Goal: Navigation & Orientation: Understand site structure

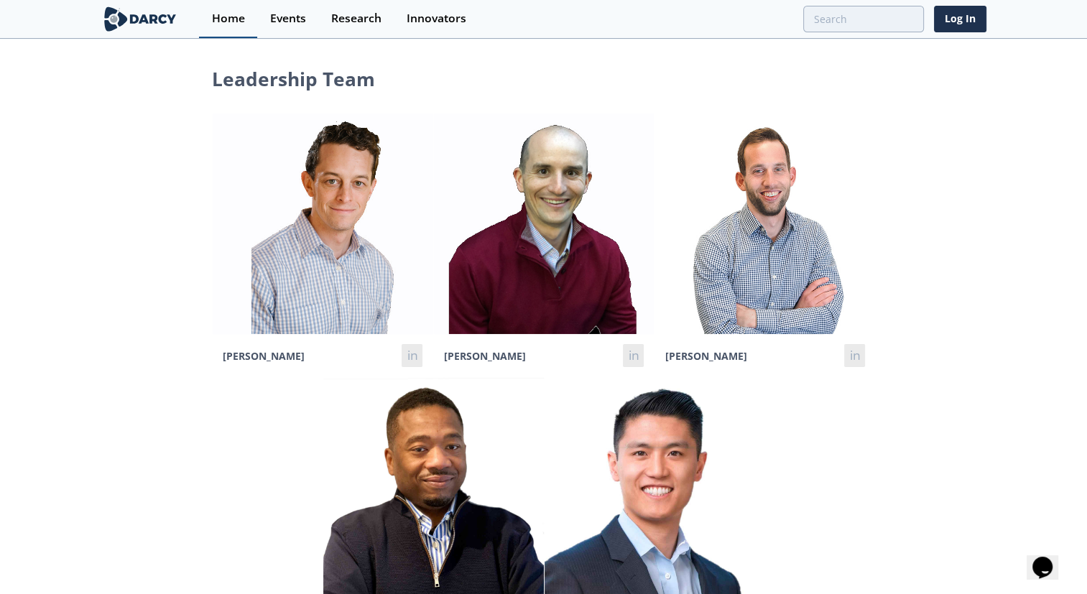
click at [227, 7] on link "Home" at bounding box center [228, 19] width 58 height 38
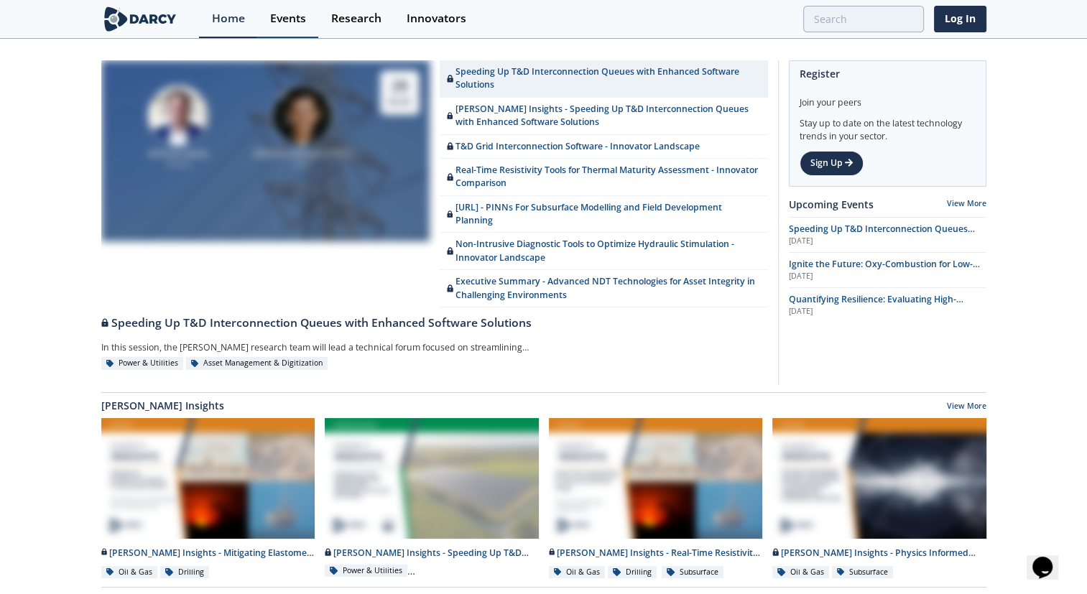
click at [285, 20] on div "Events" at bounding box center [288, 18] width 36 height 11
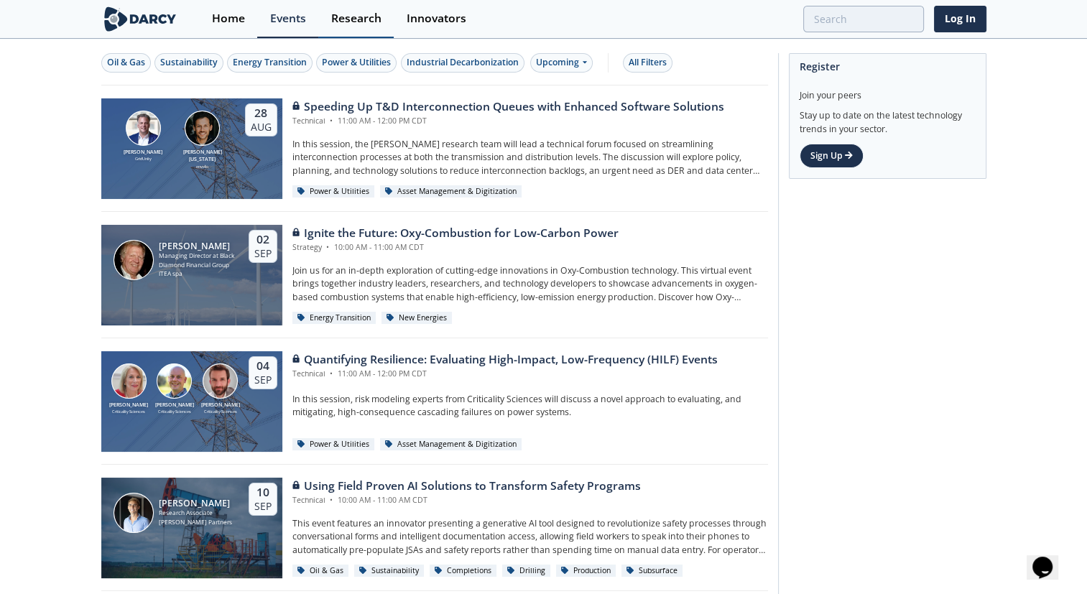
click at [341, 19] on div "Research" at bounding box center [356, 18] width 50 height 11
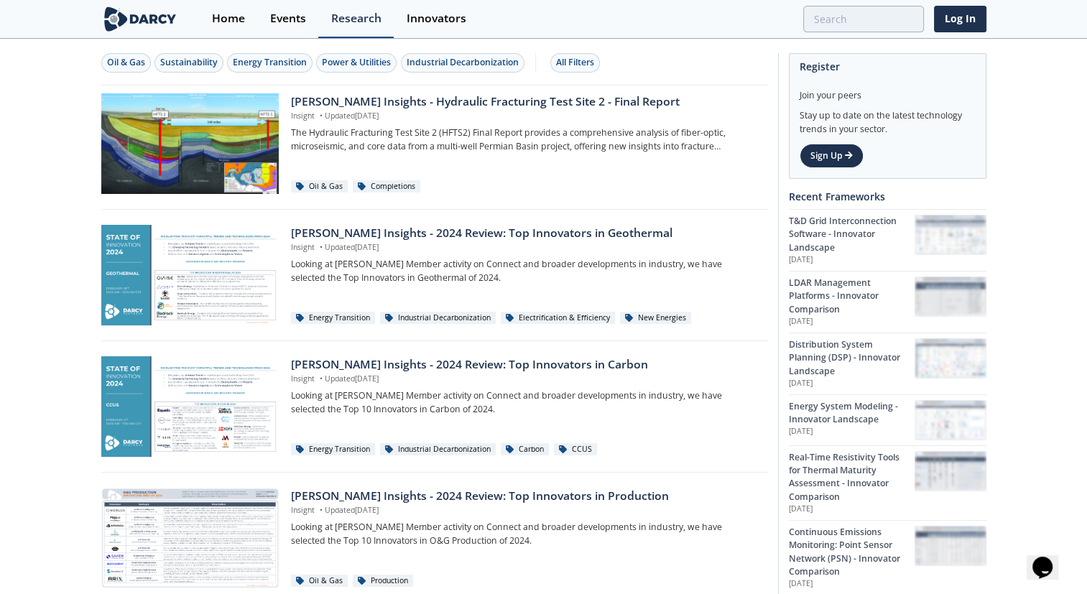
click at [341, 19] on div "Research" at bounding box center [356, 18] width 50 height 11
click at [438, 19] on div "Innovators" at bounding box center [437, 18] width 60 height 11
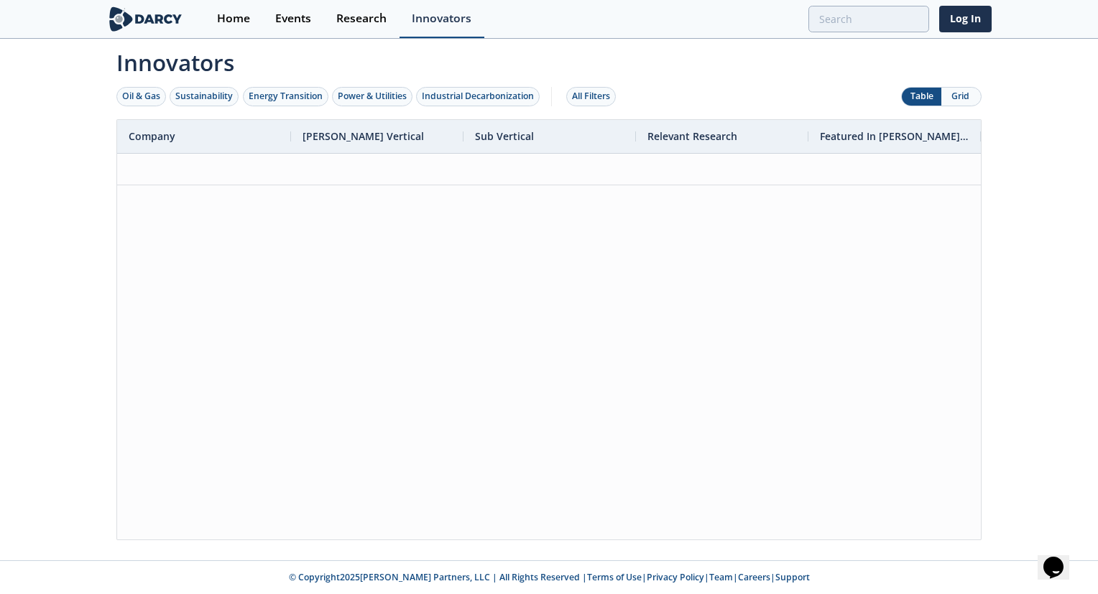
click at [436, 19] on div "Innovators" at bounding box center [442, 18] width 60 height 11
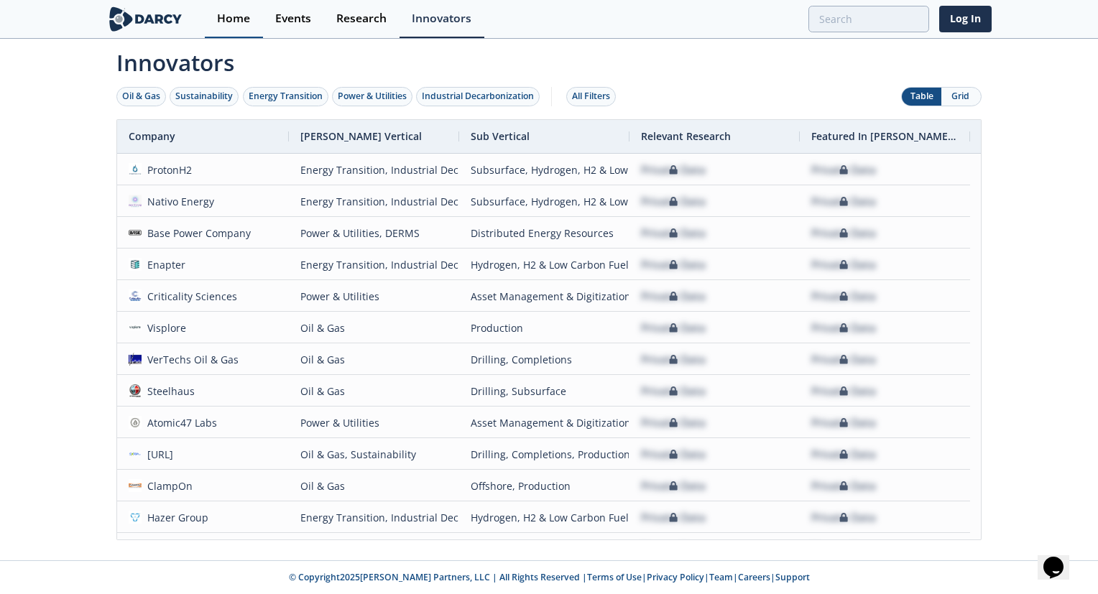
click at [215, 18] on link "Home" at bounding box center [234, 19] width 58 height 38
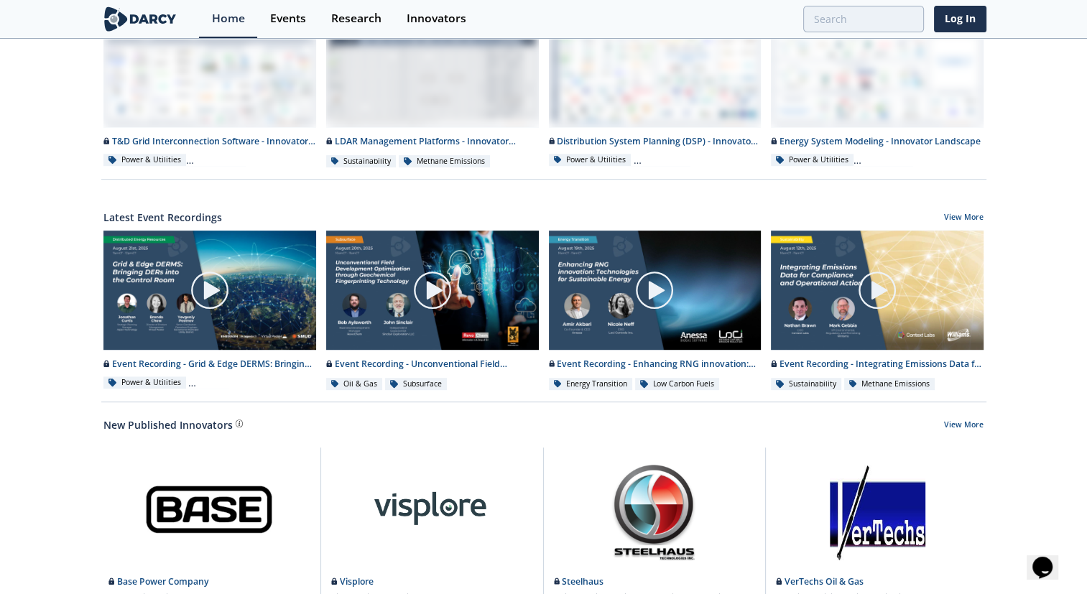
scroll to position [741, 0]
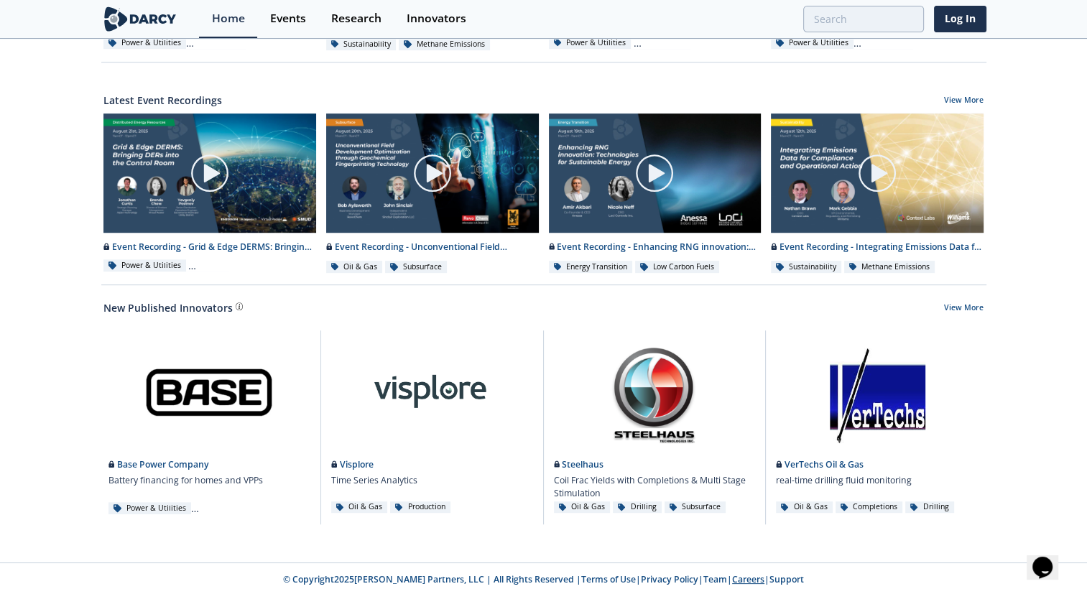
click at [732, 578] on link "Careers" at bounding box center [748, 579] width 32 height 12
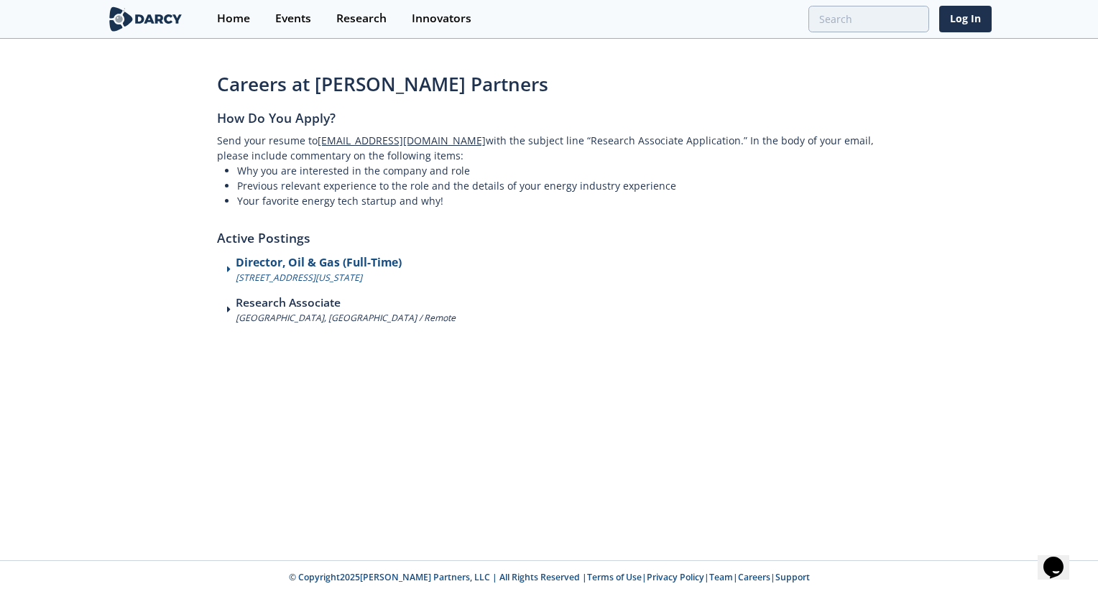
click at [230, 272] on icon at bounding box center [229, 269] width 4 height 10
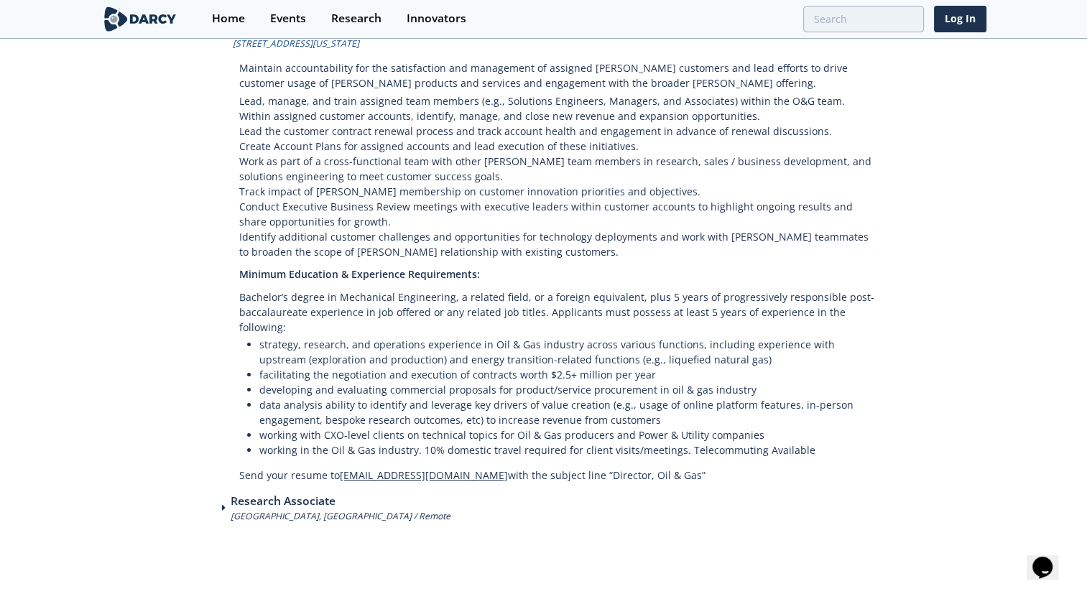
scroll to position [262, 0]
